Goal: Communication & Community: Answer question/provide support

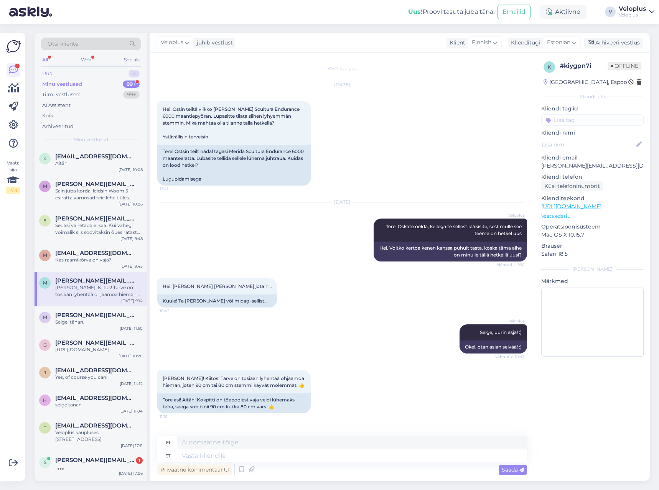
click at [96, 69] on div "Uus 0" at bounding box center [91, 73] width 100 height 11
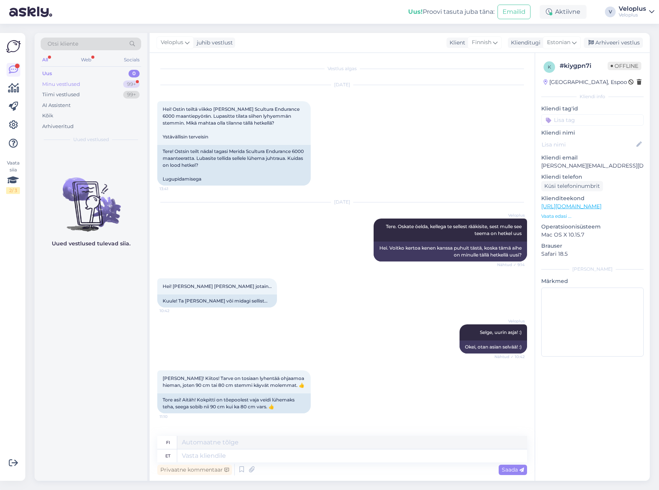
click at [86, 85] on div "Minu vestlused 99+" at bounding box center [91, 84] width 100 height 11
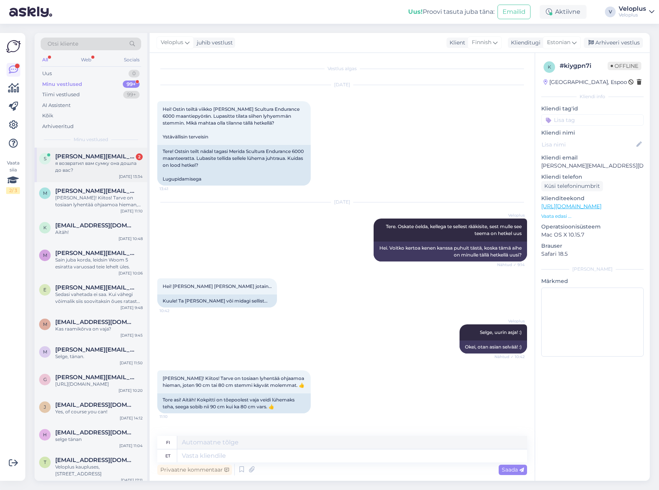
click at [87, 165] on div "я возвратил вам сумку она дошла до вас?" at bounding box center [98, 167] width 87 height 14
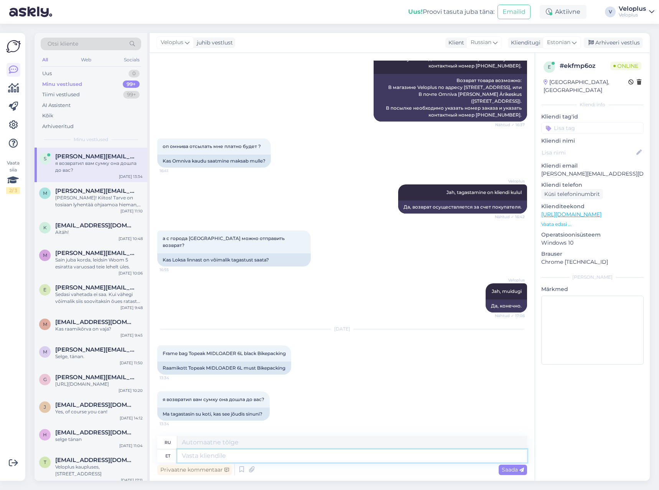
click at [229, 456] on textarea at bounding box center [352, 455] width 350 height 13
type textarea "Tere."
type textarea "Привет."
type textarea "Tere. [PERSON_NAME]"
type textarea "Здравствуйте. Да."
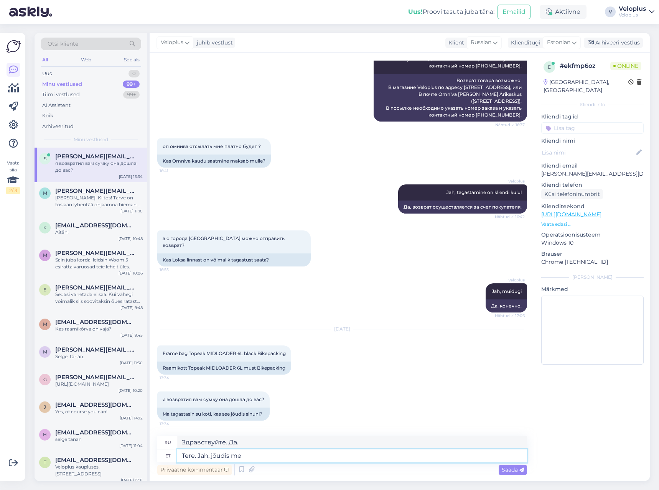
type textarea "Tere. [GEOGRAPHIC_DATA], jõudis mei"
type textarea "Здравствуйте. Да, пришло."
type textarea "Tere. Jah, jõudis meieni n"
type textarea "Здравствуйте. Да, до нас дошло."
type textarea "Tere. Jah, jõudis meieni ning s"
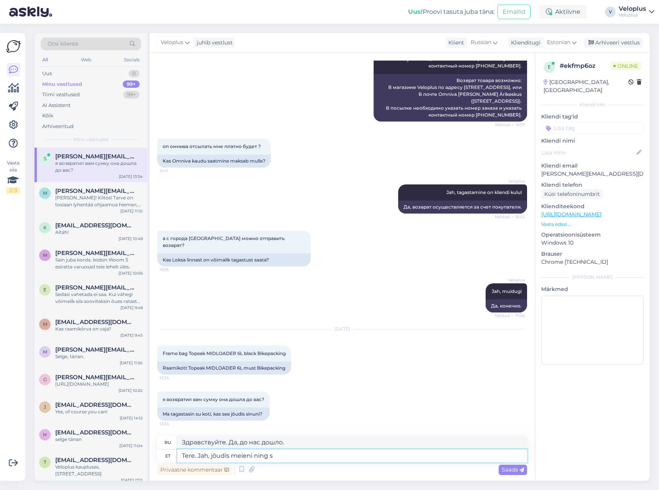
type textarea "Здравствуйте. Да, оно дошло до нас."
type textarea "Tere. Jah, jõudis meieni ning see on"
type textarea "Здравствуйте. Да, оно дошло до нас, и оно..."
type textarea "Tere. Jah, jõudis meieni ning see on tagasimaksmisele s"
type textarea "Здравствуйте. Да, товар дошёл до нас, и мы осуществляем возврат средств."
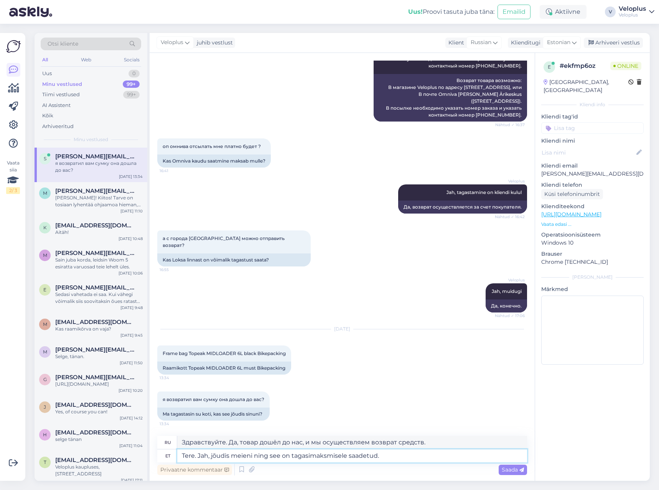
type textarea "Tere. Jah, jõudis meieni ning see on tagasimaksmisele saadetud."
type textarea "Здравствуйте. [PERSON_NAME], товар дошёл до нас и отправлен на возврат."
type textarea "Tere. Jah, jõudis meieni ning see on tagasimaksmisele saadetud. Ilmselt mak"
type textarea "Здравствуйте. [PERSON_NAME], товар дошёл до нас и отправлен на возврат. Судя по…"
type textarea "Tere. Jah, jõudis meieni ning see on tagasimaksmisele saadetud. Ilmselt mak"
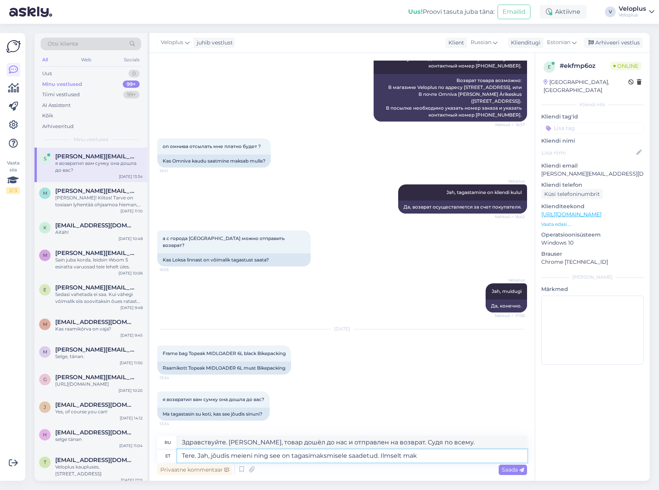
type textarea "Здравствуйте. [PERSON_NAME], товар дошёл до нас и отправлен на возврат. Видимо,"
type textarea "Tere. Jah, jõudis meieni ning see on tagasimaksmisele saadetud. Ilmselt maks"
type textarea "Здравствуйте. Да, мы получили его и отправили на возврат. Видимо, налог."
type textarea "Tere. Jah, jõudis meieni ning see on tagasimaksmisele saadetud. Ilmselt makstak…"
type textarea "Здравствуйте. [PERSON_NAME], товар дошёл до нас и отправлен на возврат. Судя по…"
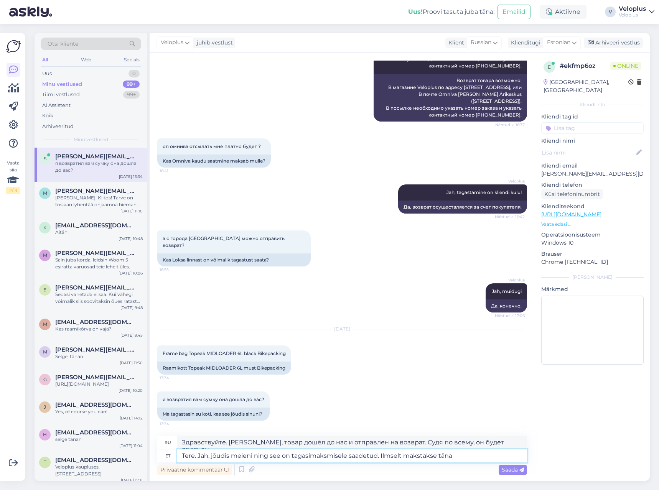
type textarea "Tere. Jah, jõudis meieni ning see on tagasimaksmisele saadetud. Ilmselt makstak…"
type textarea "Здравствуйте. [PERSON_NAME], товар дошёл до нас и отправлен на возврат. Скорее …"
type textarea "Tere. Jah, jõudis meieni ning see on tagasimaksmisele saadetud. Ilmselt makstak…"
type textarea "Здравствуйте. Да, он дошёл до нас и отправлен на возврат. Скорее всего, он буде…"
type textarea "Tere. Jah, jõudis meieni ning see on tagasimaksmisele saadetud. Ilmselt makstak…"
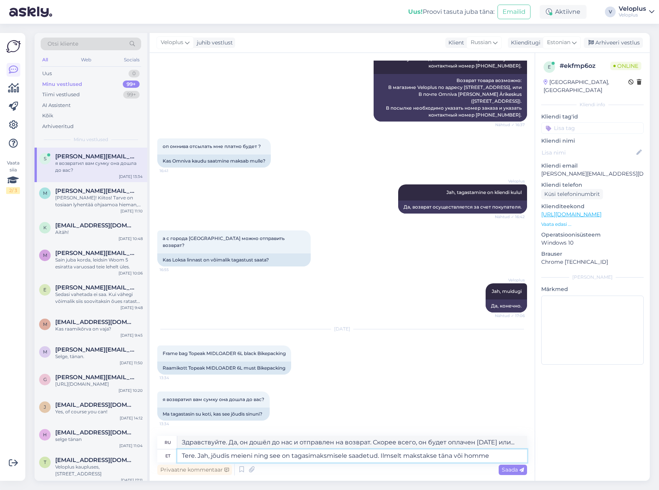
type textarea "Здравствуйте. Да, мы получили его и отправили на возврат. Скорее всего, он буде…"
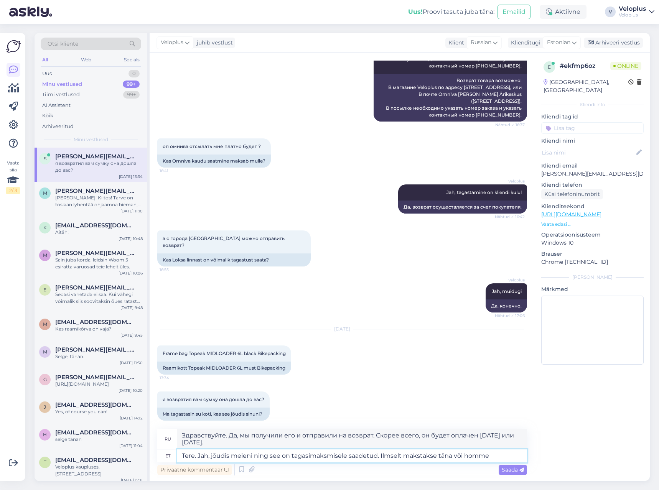
type textarea "Tere. Jah, jõudis meieni ning see on tagasimaksmisele saadetud. Ilmselt makstak…"
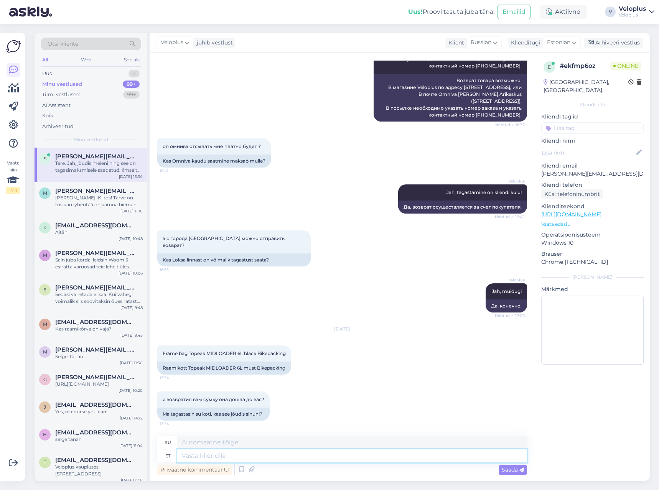
scroll to position [904, 0]
